Goal: Information Seeking & Learning: Learn about a topic

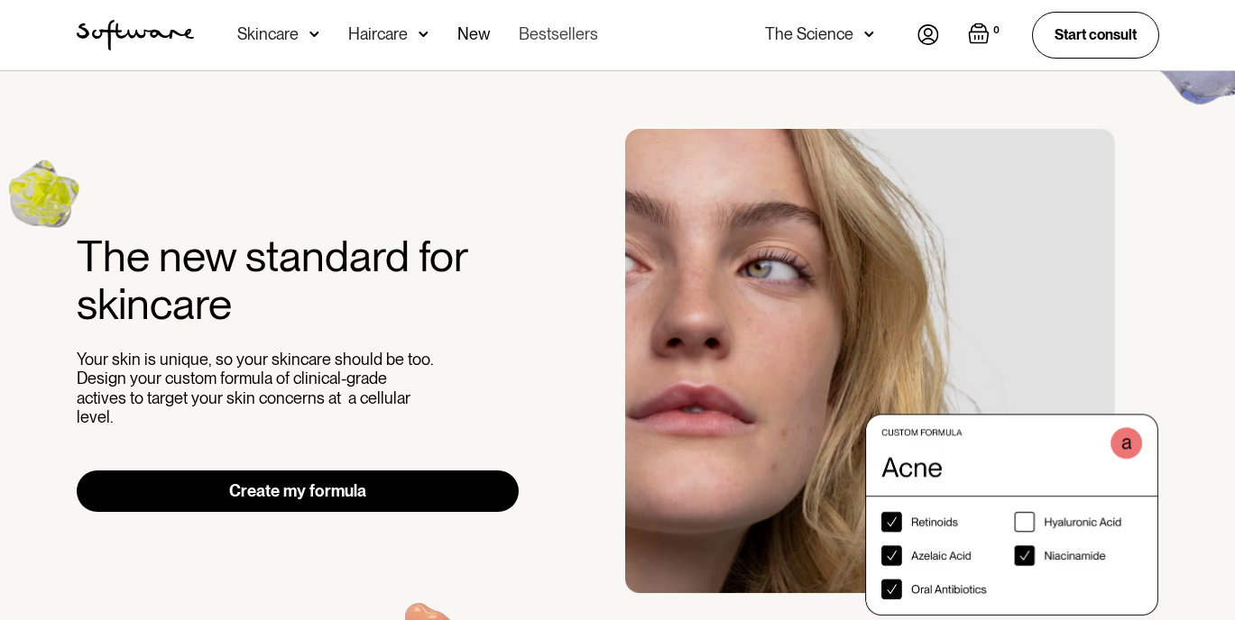
click at [532, 37] on link "Bestsellers" at bounding box center [558, 35] width 79 height 70
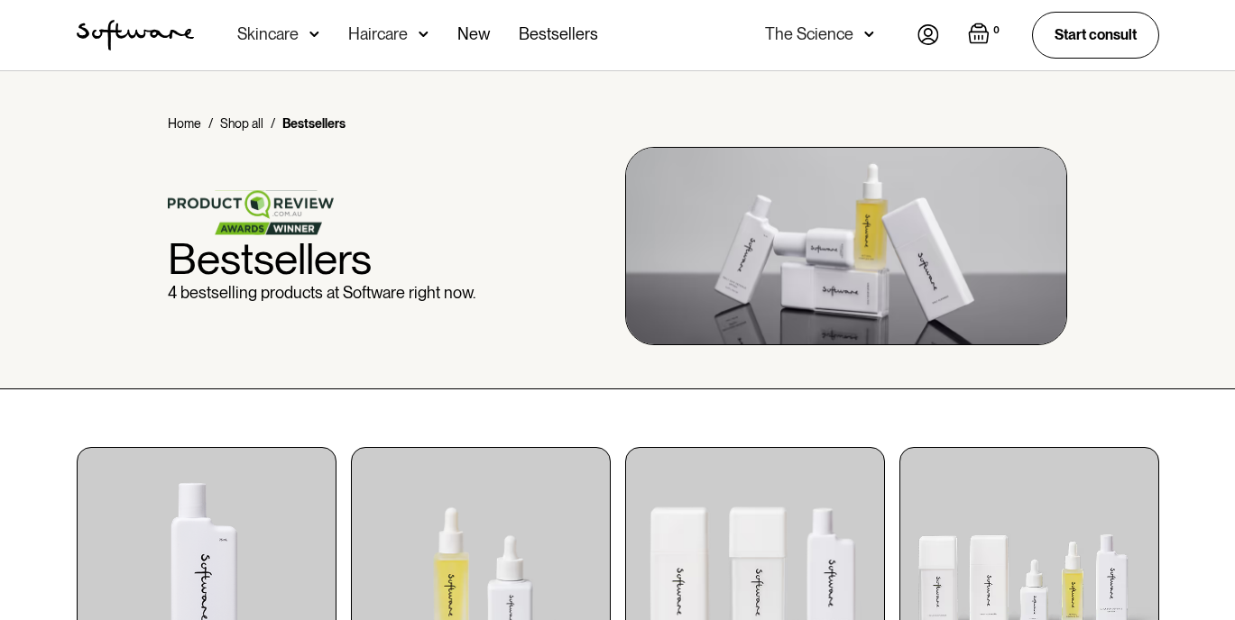
click at [254, 39] on div "Skincare" at bounding box center [267, 34] width 61 height 18
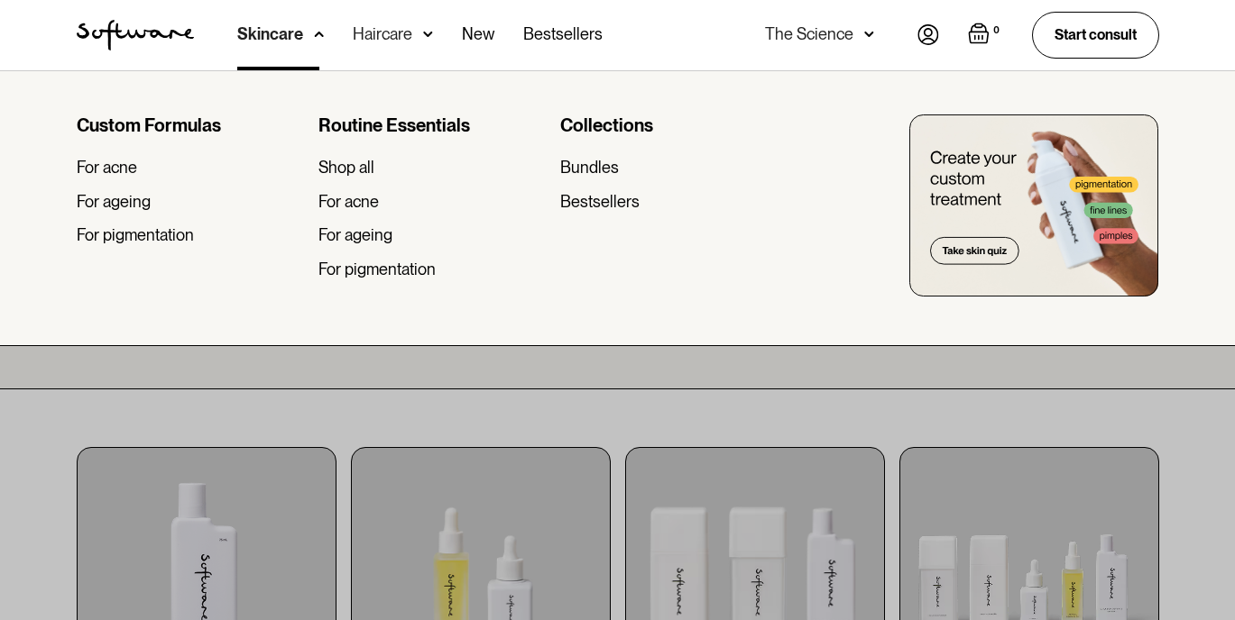
click at [142, 32] on img "home" at bounding box center [135, 35] width 117 height 31
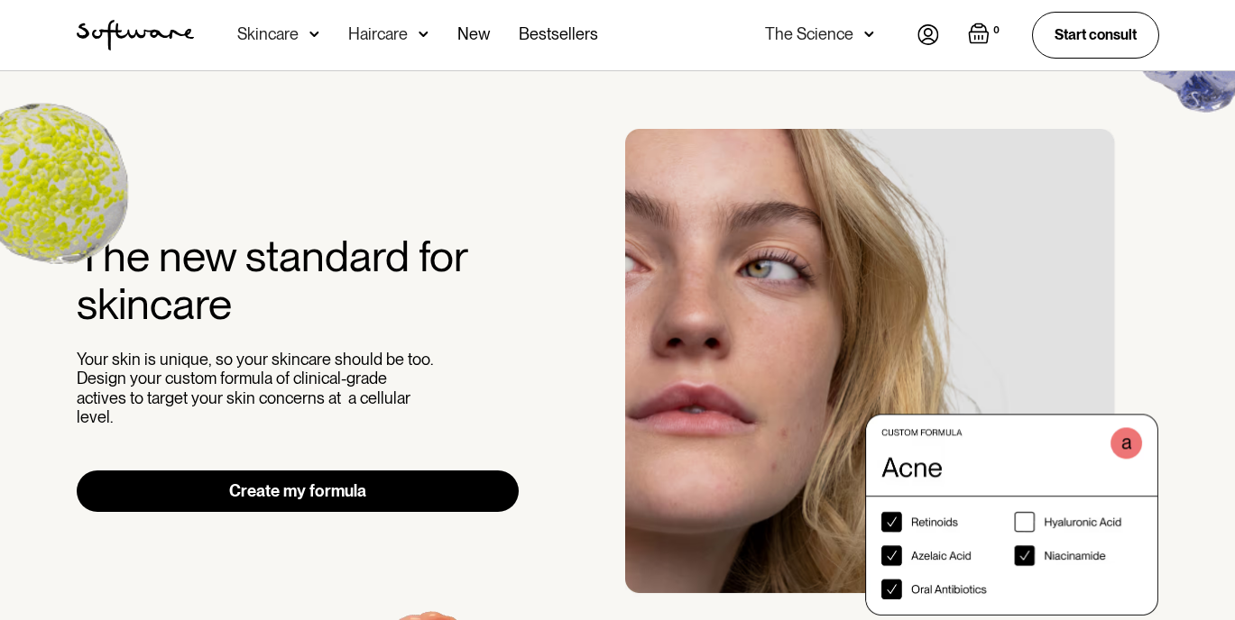
click at [841, 30] on div "The Science" at bounding box center [809, 34] width 88 height 18
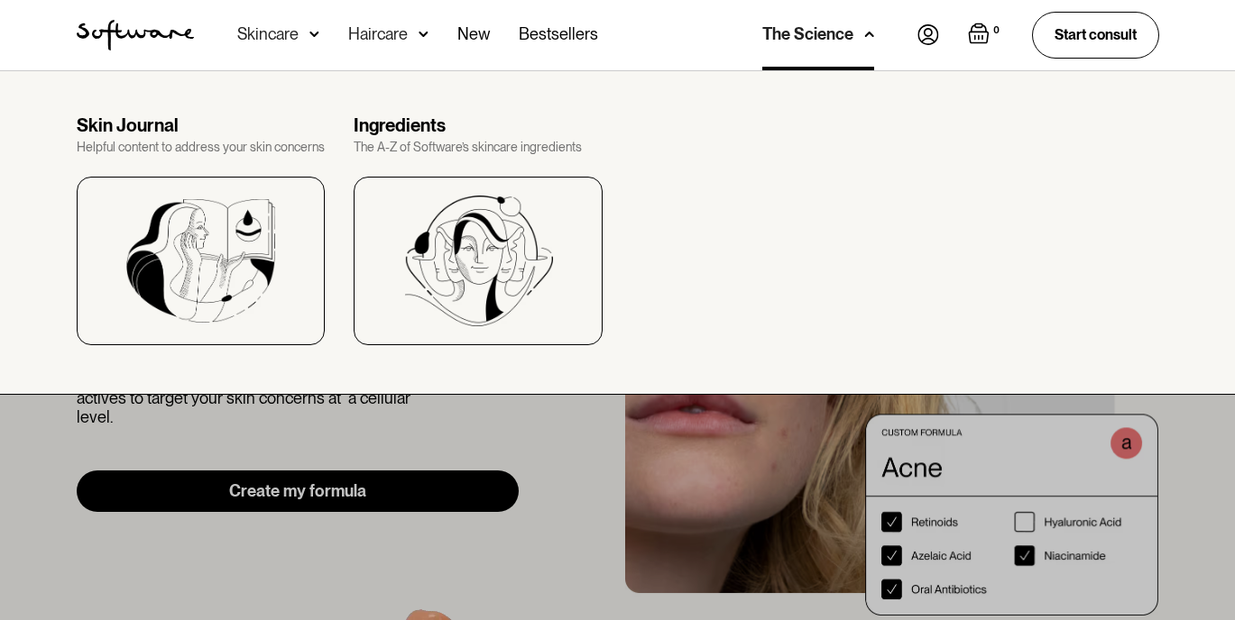
click at [841, 30] on div "The Science" at bounding box center [807, 34] width 91 height 18
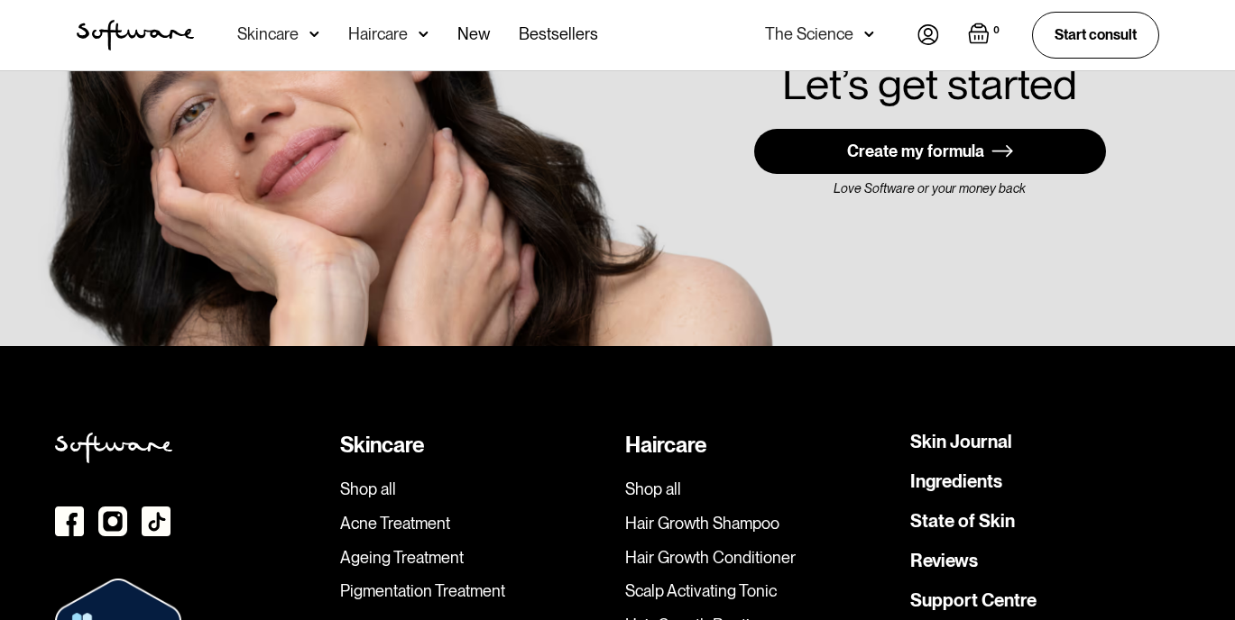
scroll to position [5120, 0]
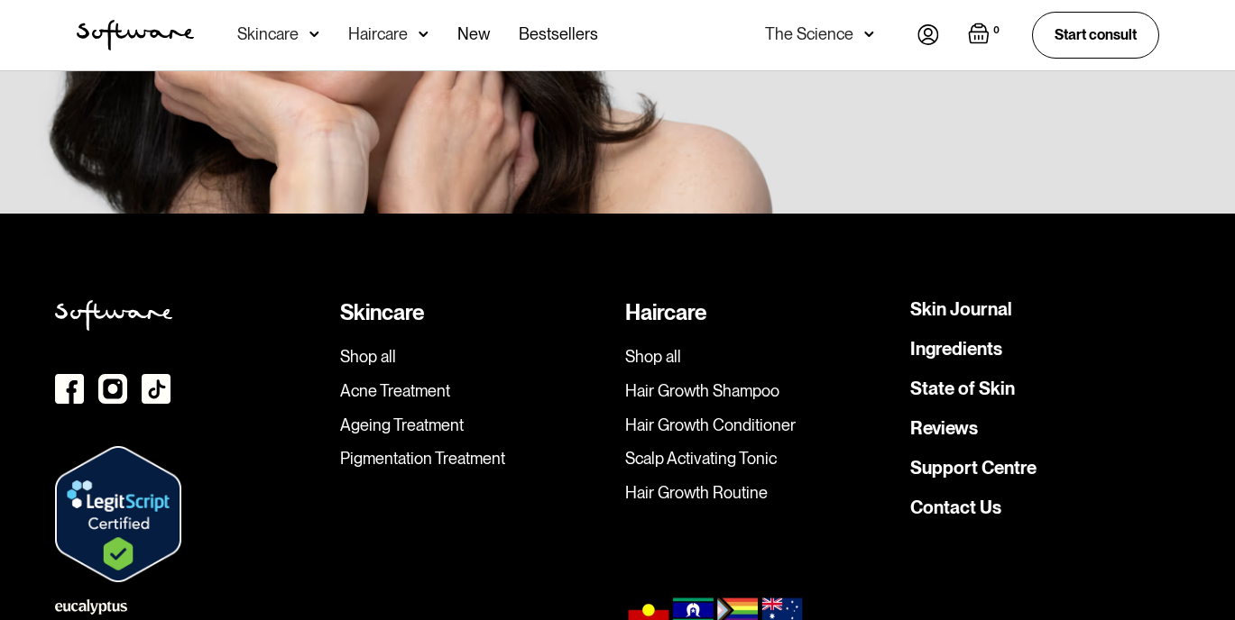
click at [967, 300] on link "Skin Journal" at bounding box center [961, 309] width 102 height 18
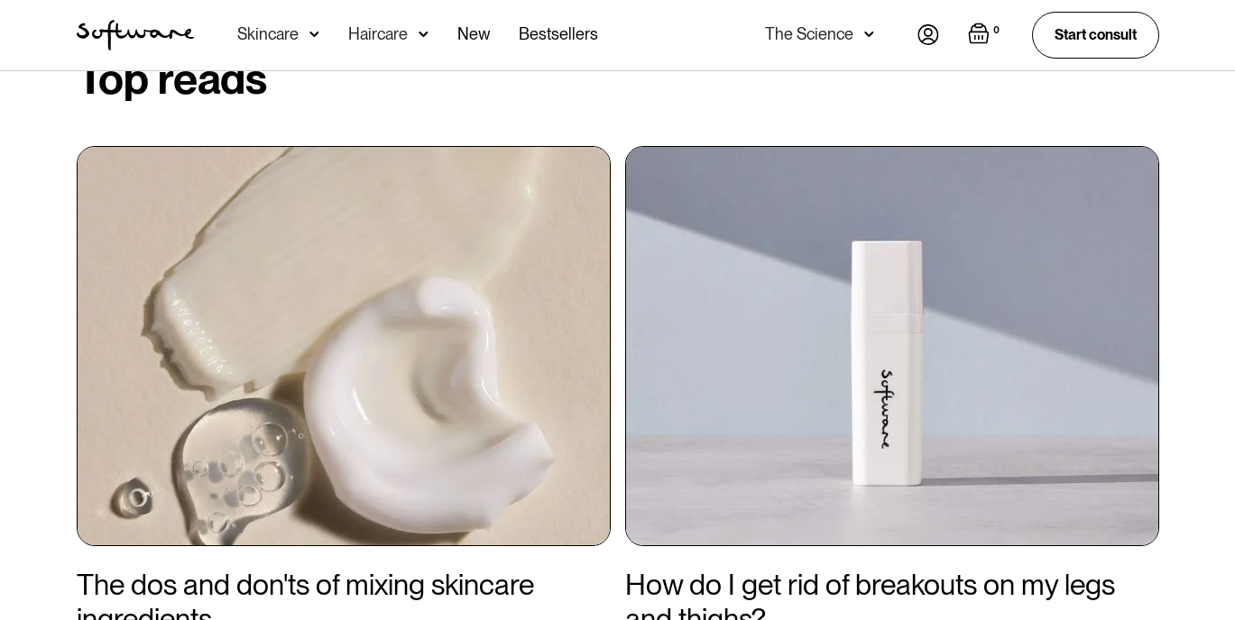
scroll to position [686, 0]
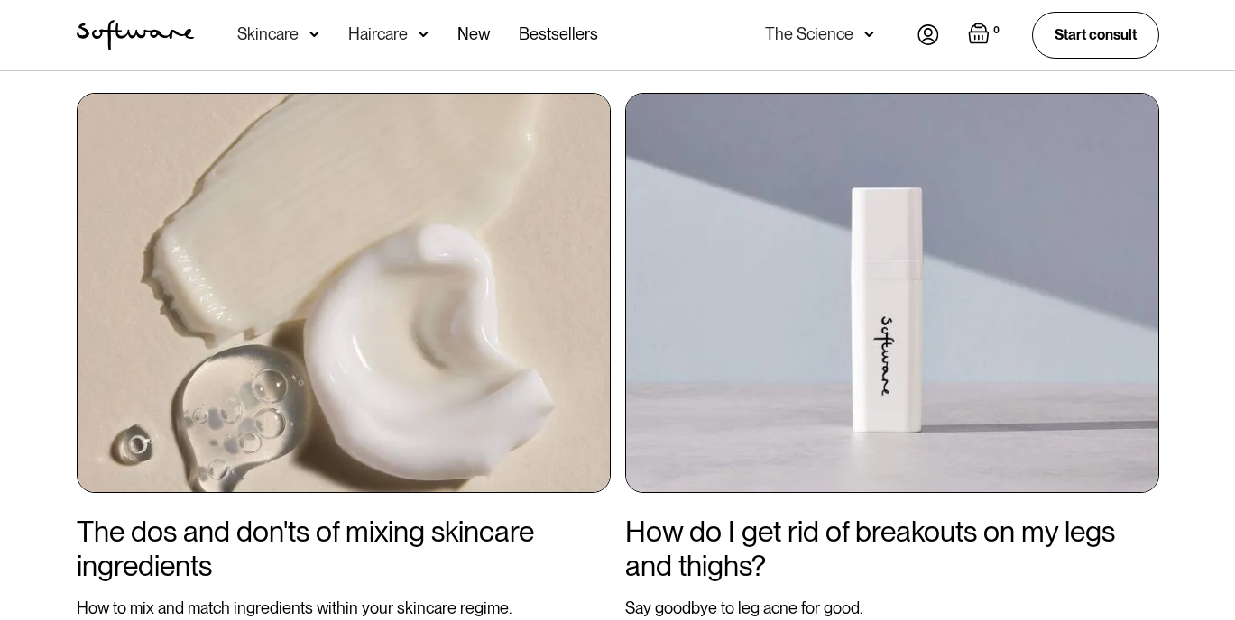
click at [460, 409] on img at bounding box center [344, 293] width 534 height 400
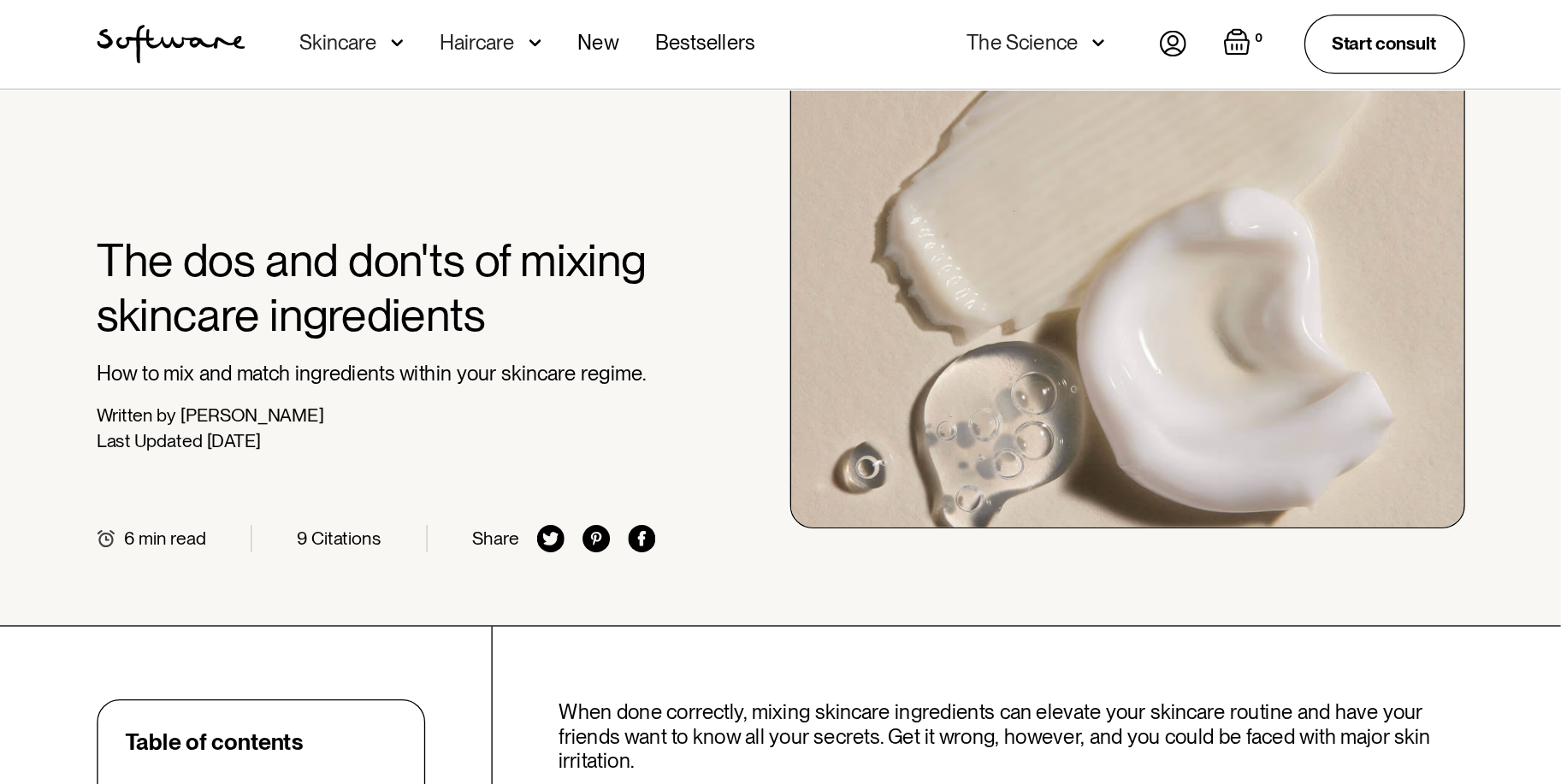
scroll to position [96, 0]
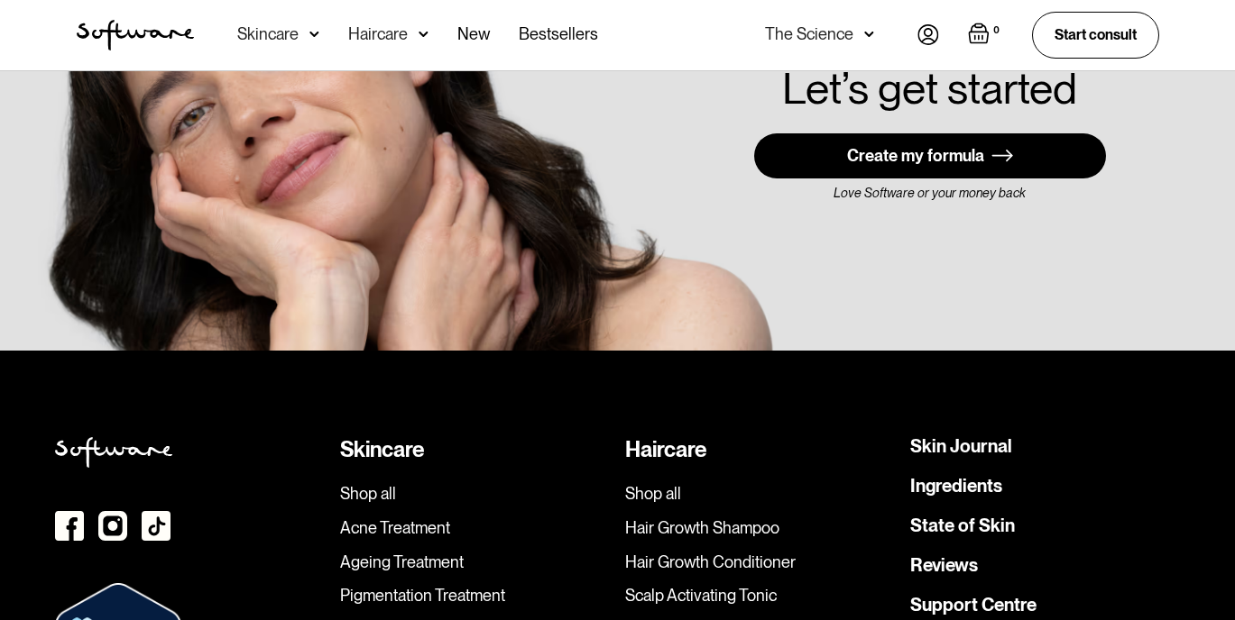
scroll to position [5182, 0]
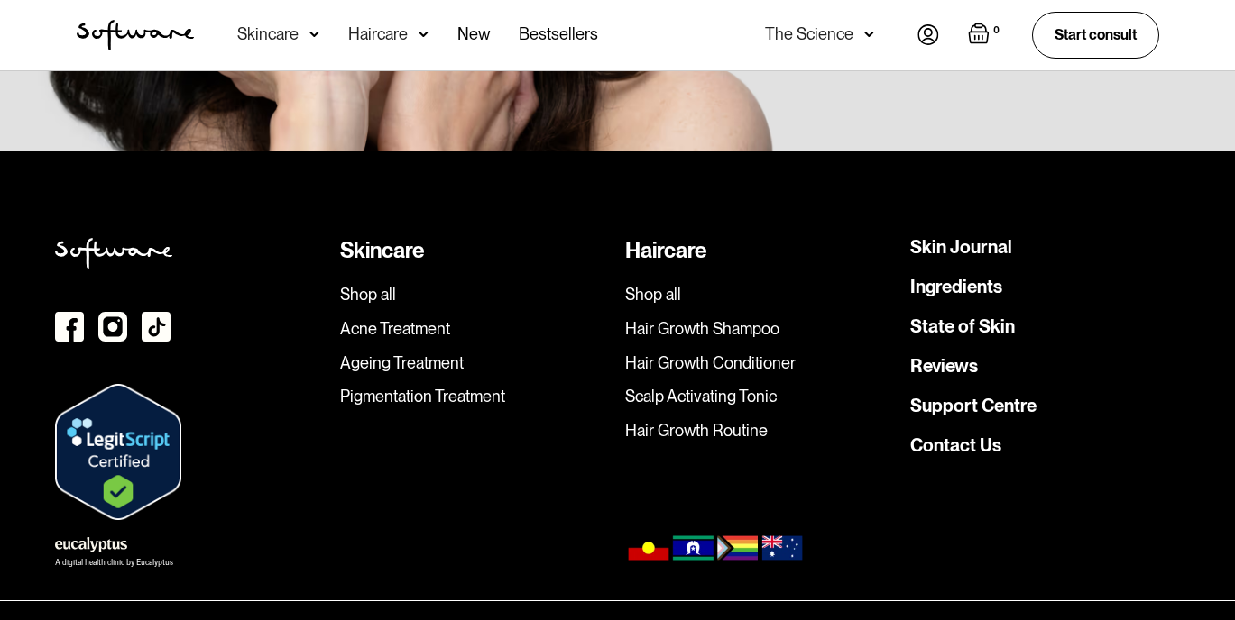
click at [957, 238] on link "Skin Journal" at bounding box center [961, 247] width 102 height 18
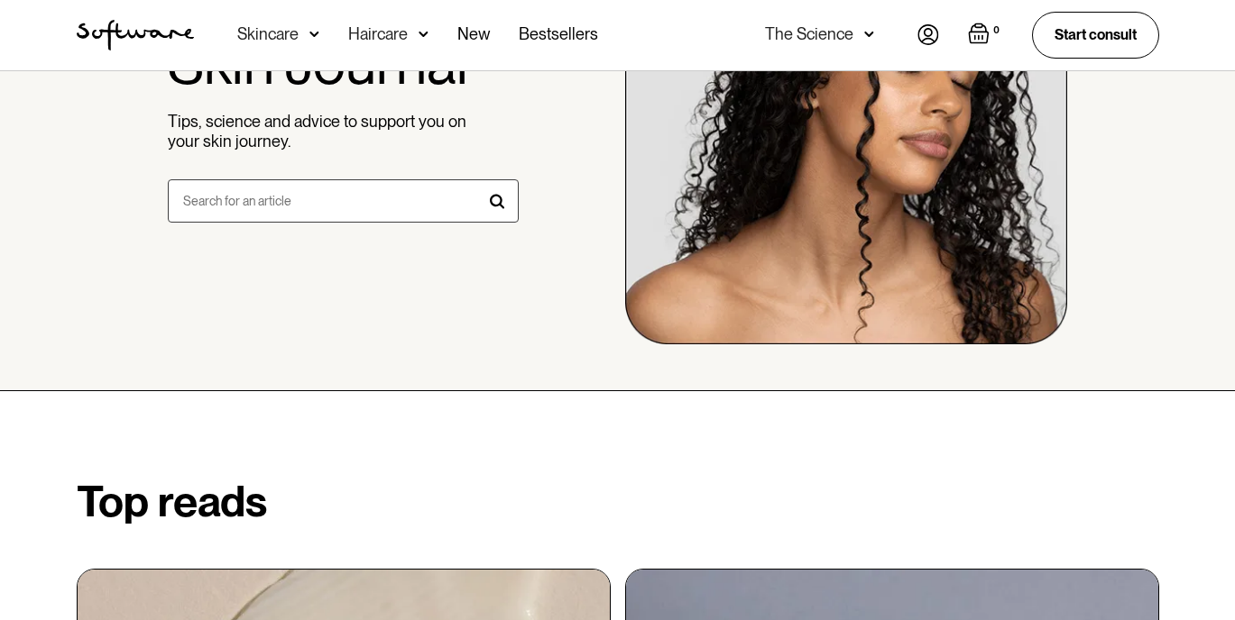
scroll to position [653, 0]
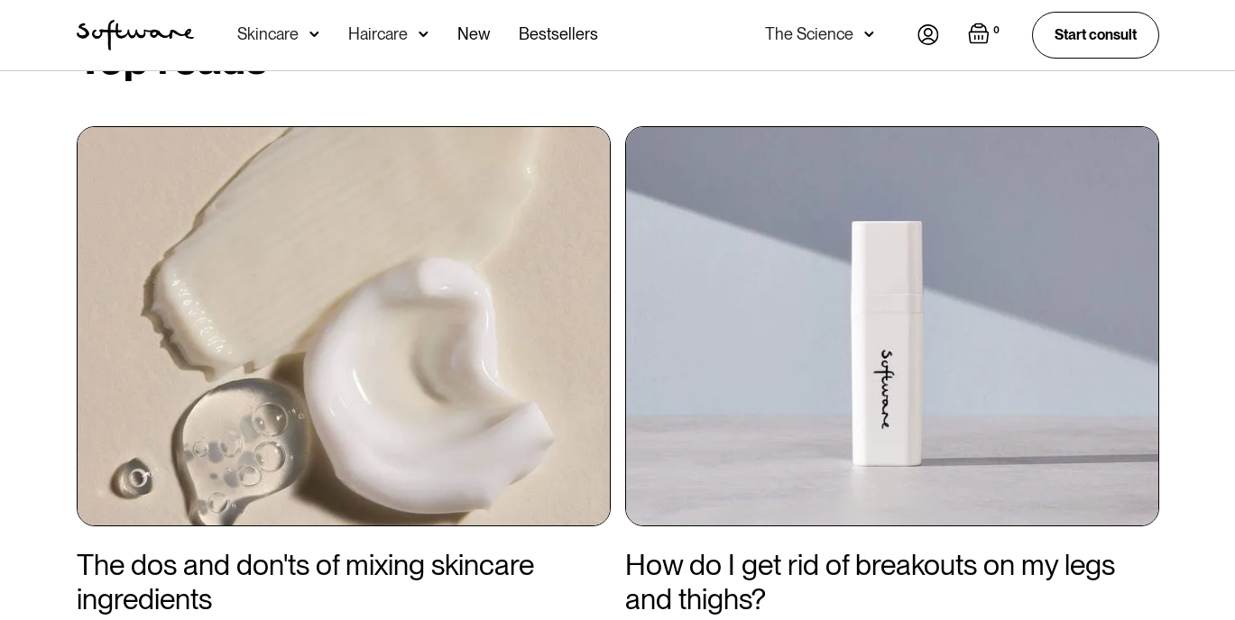
click at [395, 418] on img at bounding box center [344, 326] width 534 height 400
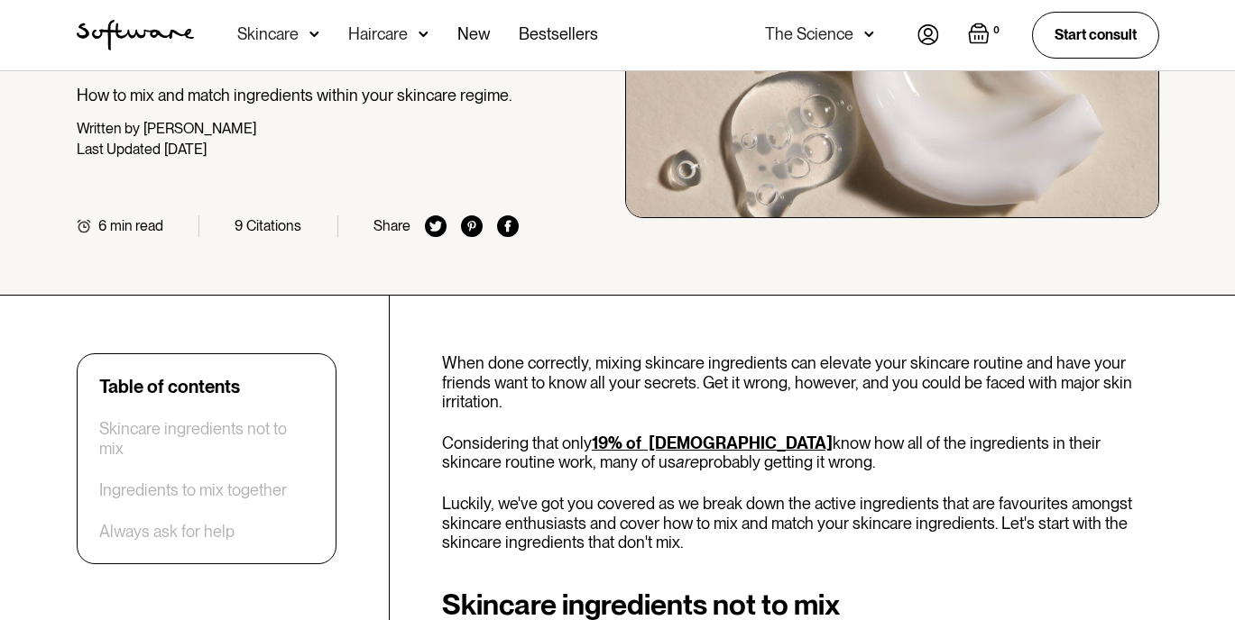
scroll to position [236, 0]
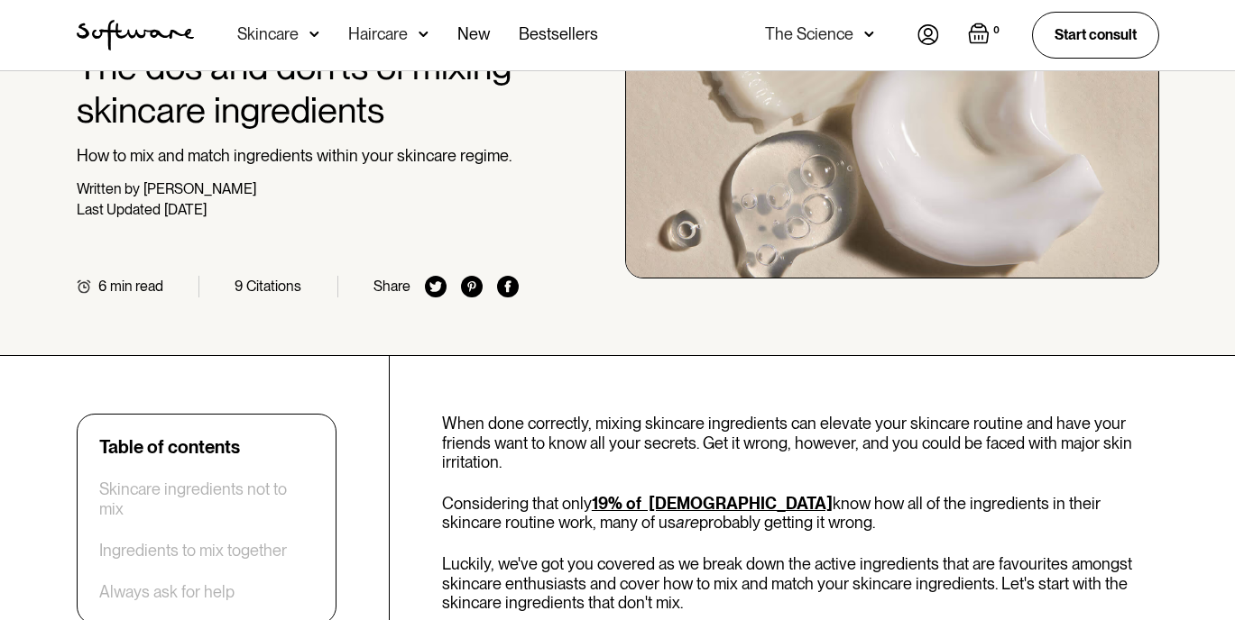
click at [260, 292] on div "Citations" at bounding box center [273, 286] width 55 height 17
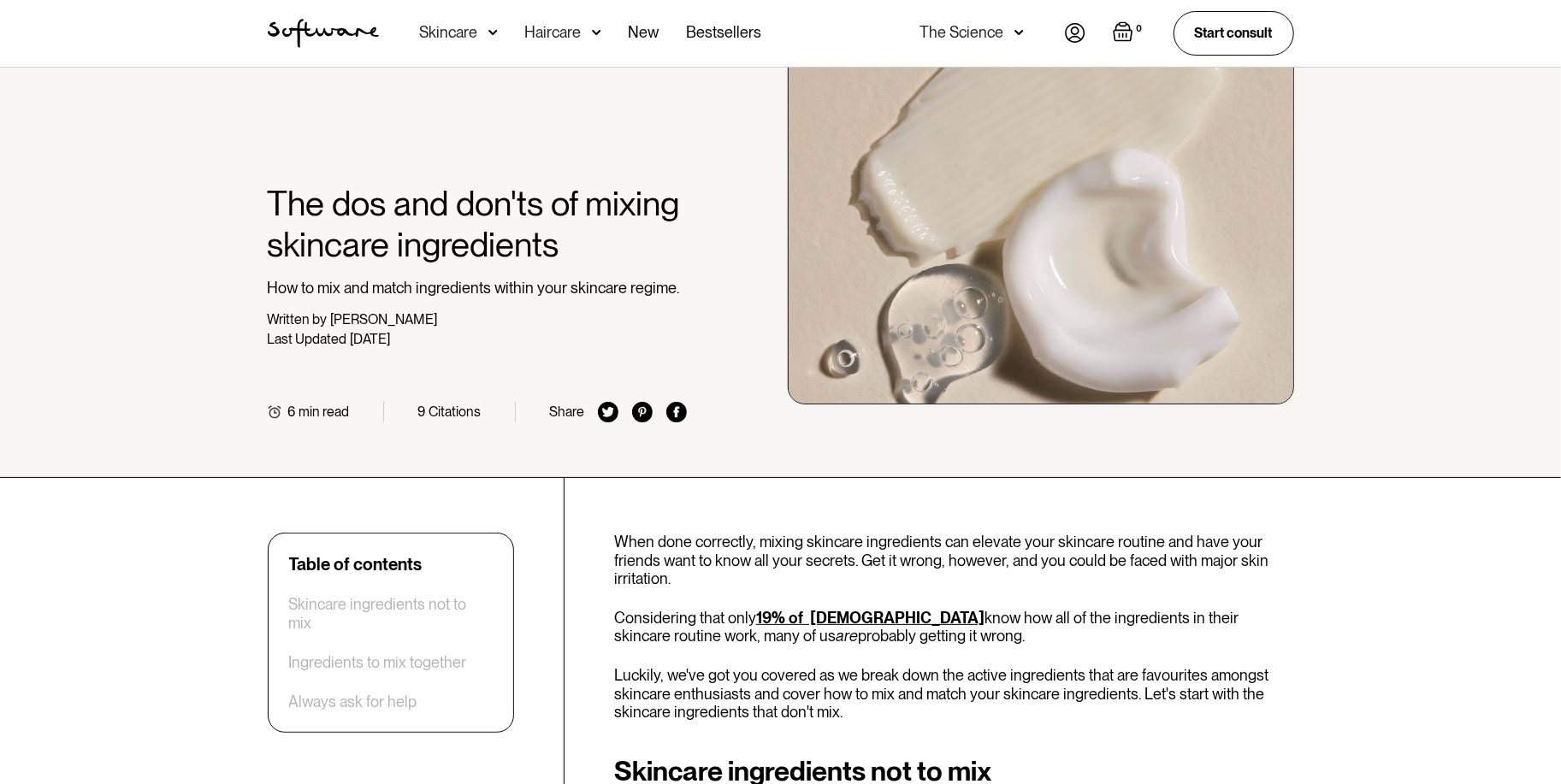
scroll to position [0, 0]
